Goal: Book appointment/travel/reservation

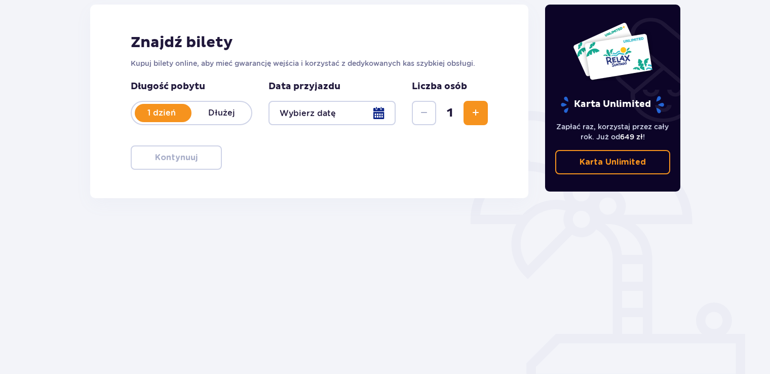
scroll to position [142, 0]
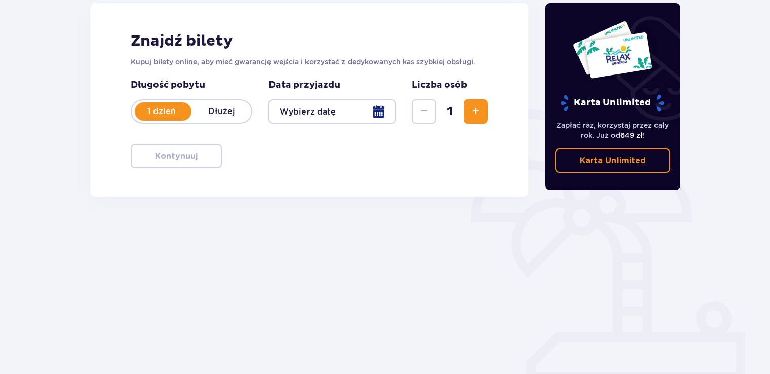
click at [368, 111] on div at bounding box center [331, 111] width 127 height 24
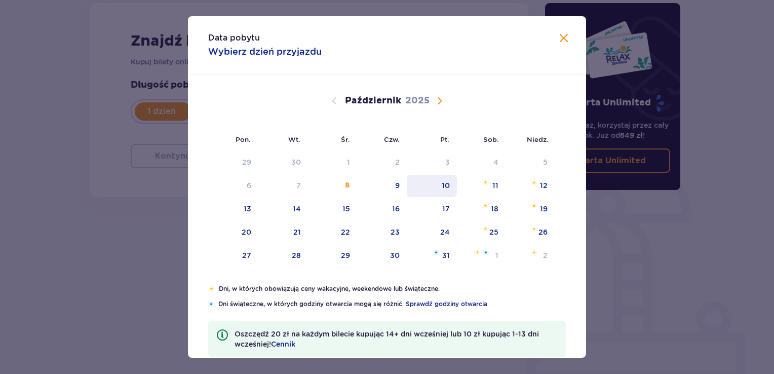
click at [442, 184] on div "10" at bounding box center [446, 185] width 8 height 10
type input "[DATE]"
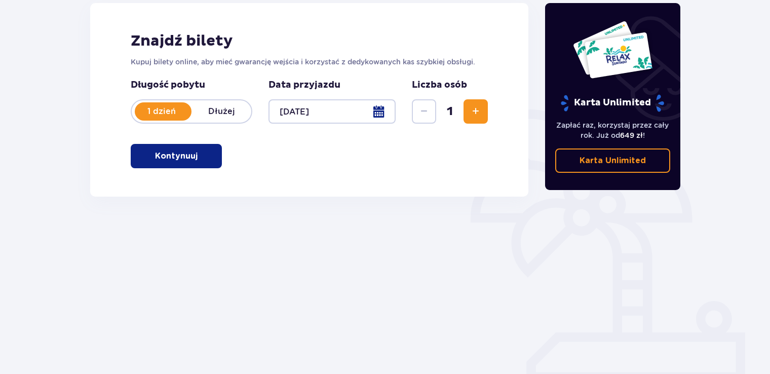
click at [470, 119] on button "Zwiększ" at bounding box center [475, 111] width 24 height 24
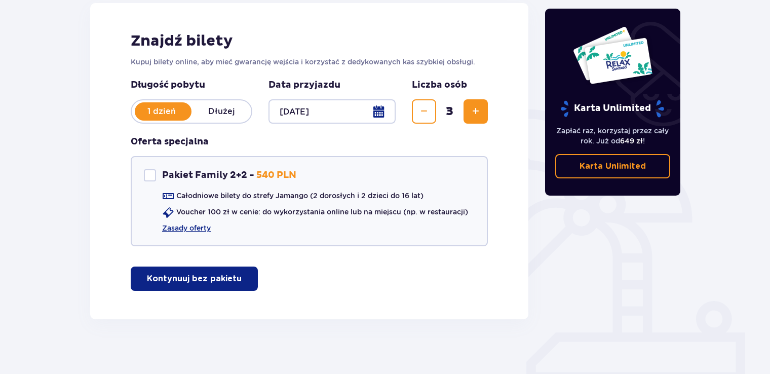
click at [470, 119] on button "Zwiększ" at bounding box center [475, 111] width 24 height 24
click at [231, 279] on button "Kontynuuj bez pakietu" at bounding box center [194, 278] width 127 height 24
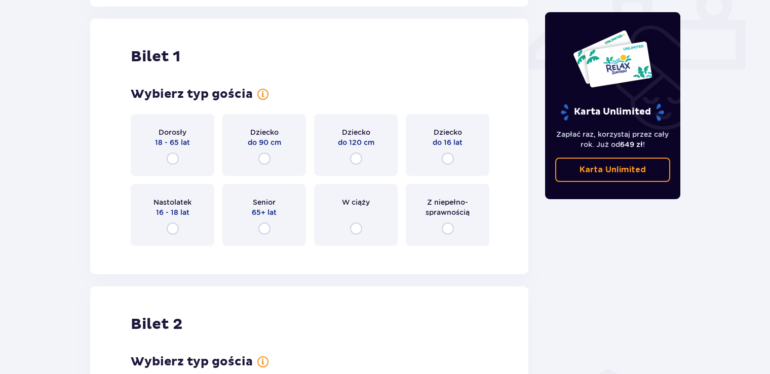
scroll to position [460, 0]
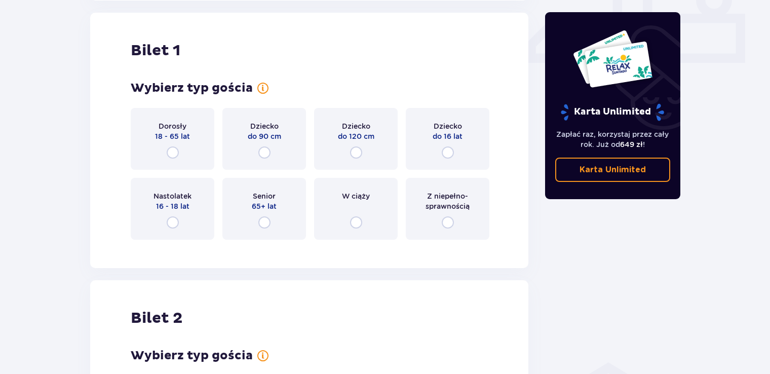
click at [171, 154] on input "radio" at bounding box center [173, 152] width 12 height 12
radio input "true"
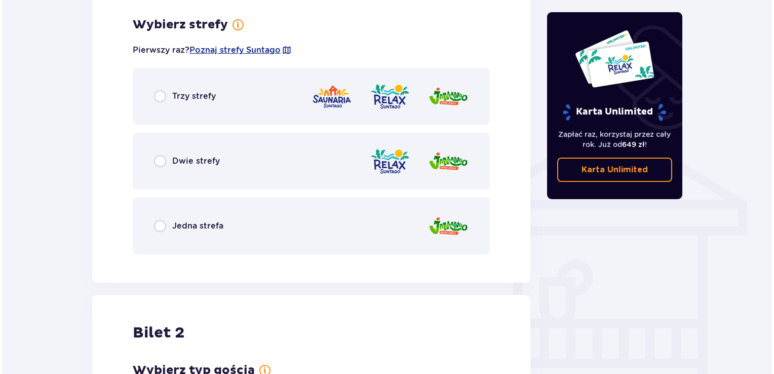
scroll to position [708, 0]
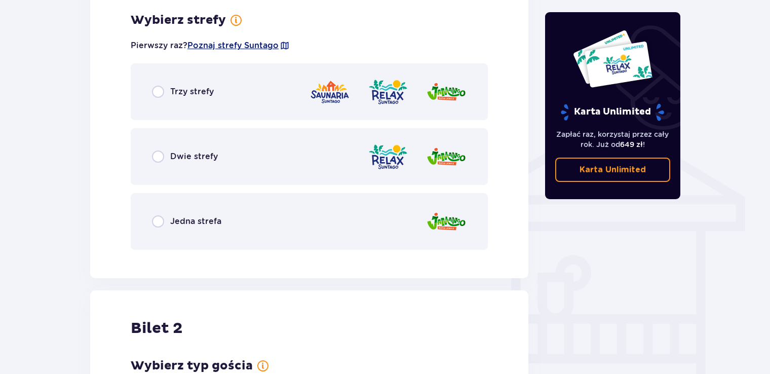
click at [273, 44] on span "Poznaj strefy Suntago" at bounding box center [232, 45] width 91 height 11
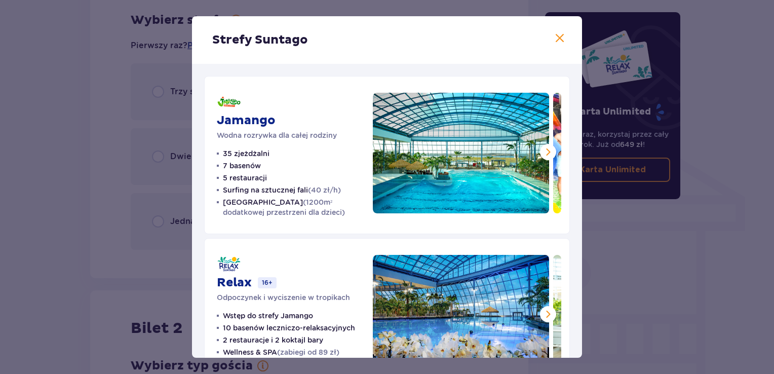
click at [555, 38] on span at bounding box center [560, 38] width 12 height 12
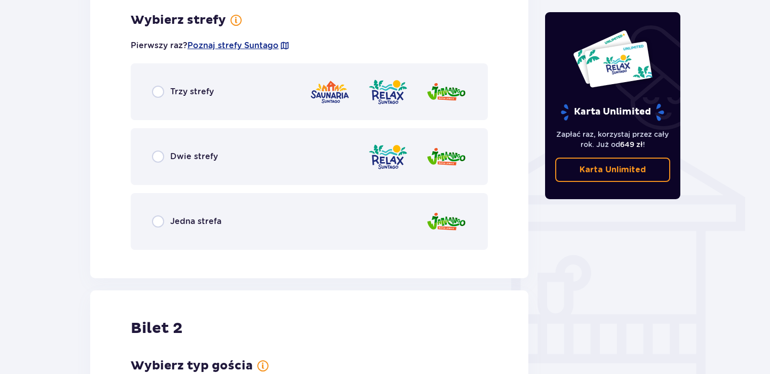
click at [159, 220] on input "radio" at bounding box center [158, 221] width 12 height 12
radio input "true"
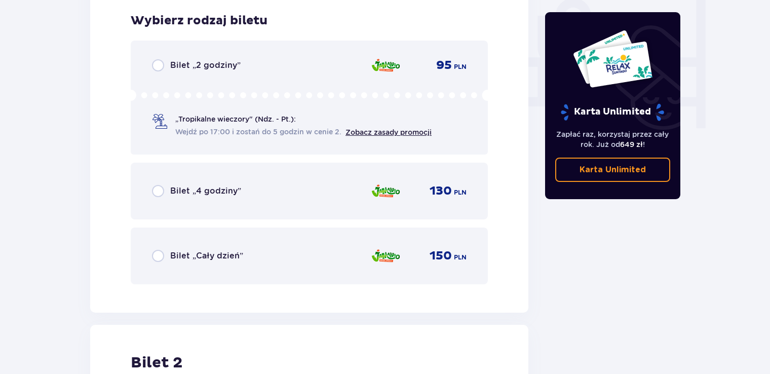
scroll to position [965, 0]
